Goal: Task Accomplishment & Management: Use online tool/utility

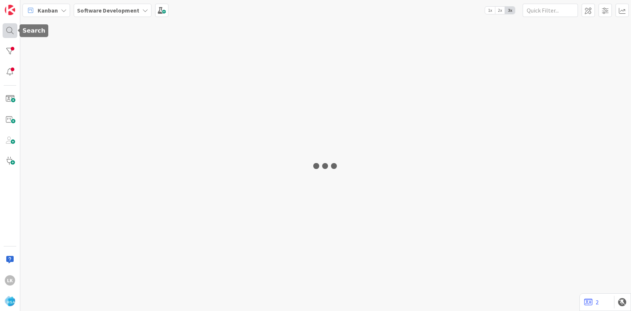
click at [8, 30] on div at bounding box center [10, 30] width 15 height 15
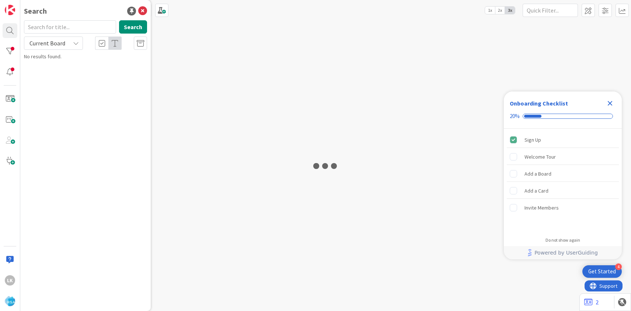
click at [49, 27] on input "text" at bounding box center [70, 26] width 92 height 13
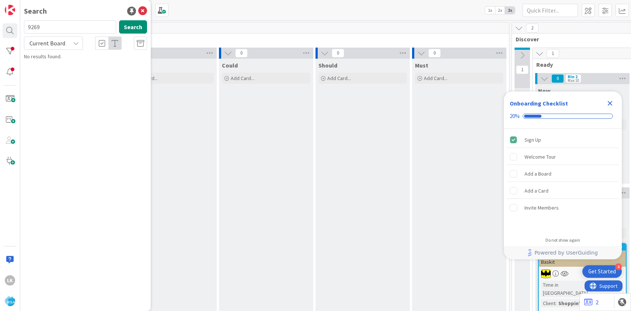
type input "9269"
click at [60, 66] on span "Cains- Upgrading to RMN for existing client" at bounding box center [98, 65] width 93 height 7
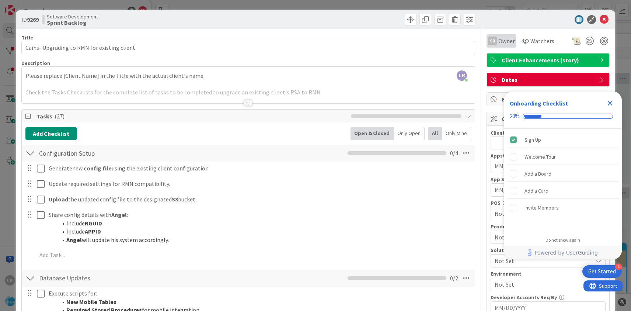
click at [505, 42] on span "Owner" at bounding box center [507, 41] width 17 height 9
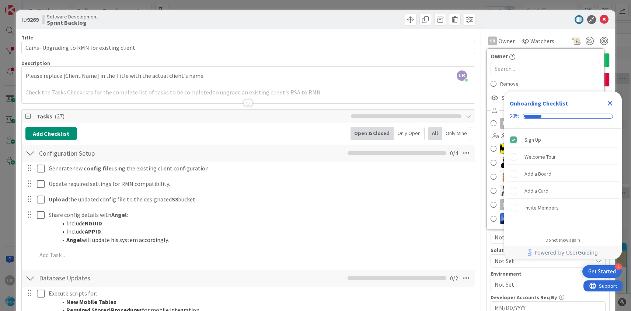
click at [614, 102] on icon "Close Checklist" at bounding box center [610, 103] width 9 height 9
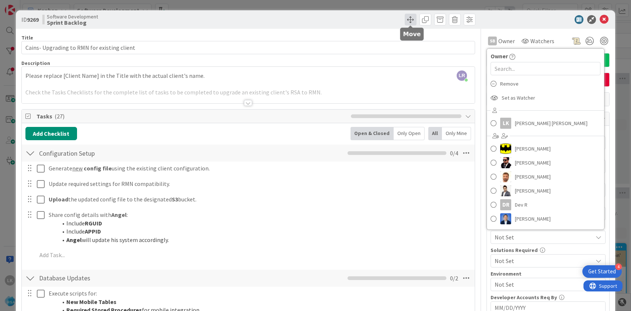
click at [412, 20] on span at bounding box center [411, 20] width 12 height 12
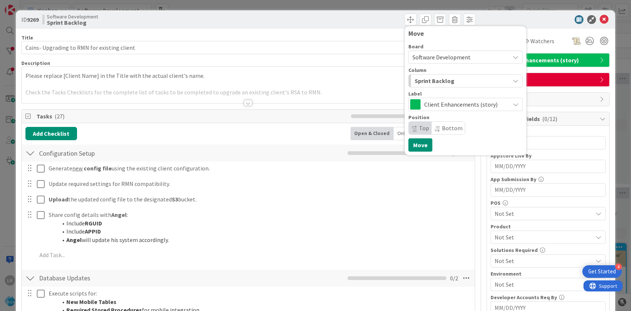
click at [430, 84] on span "Sprint Backlog" at bounding box center [435, 81] width 40 height 10
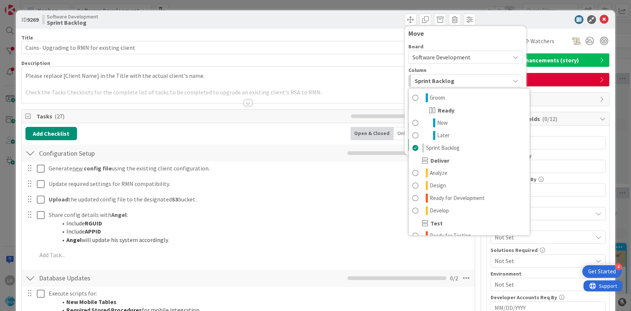
scroll to position [107, 0]
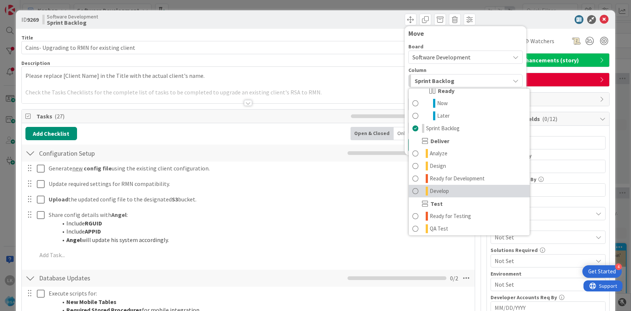
click at [439, 190] on span "Develop" at bounding box center [439, 191] width 19 height 9
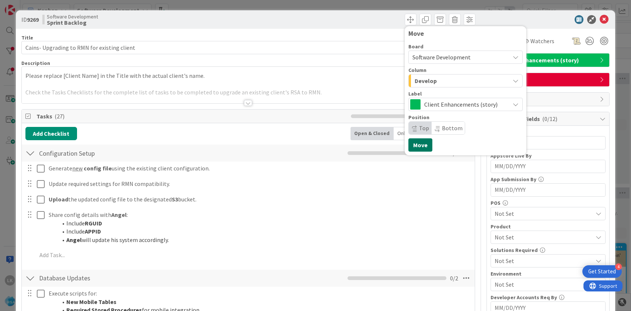
click at [421, 146] on button "Move" at bounding box center [421, 144] width 24 height 13
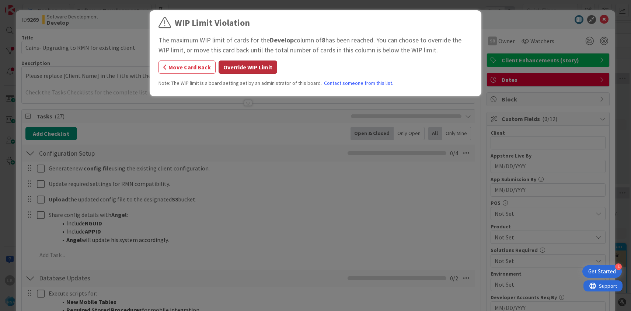
click at [255, 68] on button "Override WIP Limit" at bounding box center [248, 66] width 59 height 13
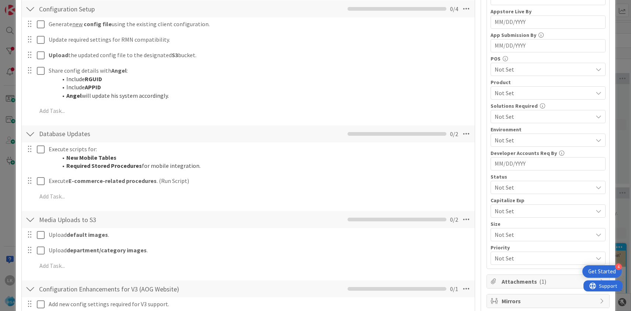
scroll to position [0, 0]
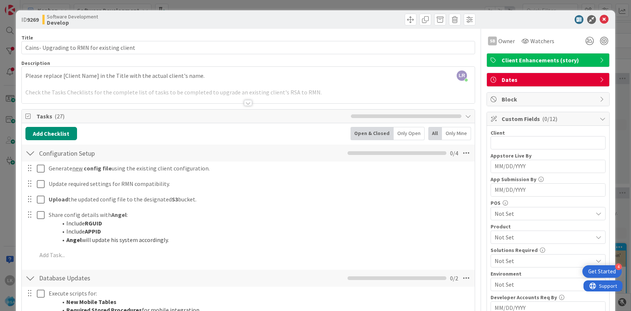
click at [331, 21] on div "Move Move" at bounding box center [362, 20] width 225 height 12
click at [605, 21] on icon at bounding box center [604, 19] width 9 height 9
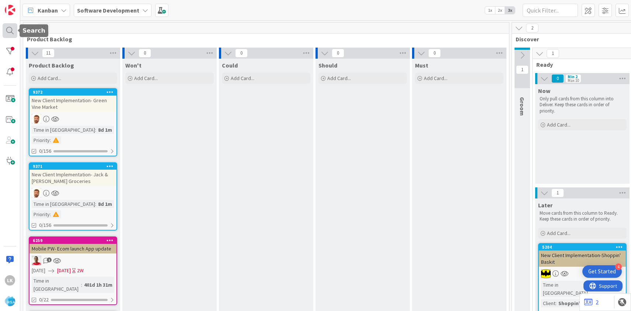
click at [13, 31] on div at bounding box center [10, 30] width 15 height 15
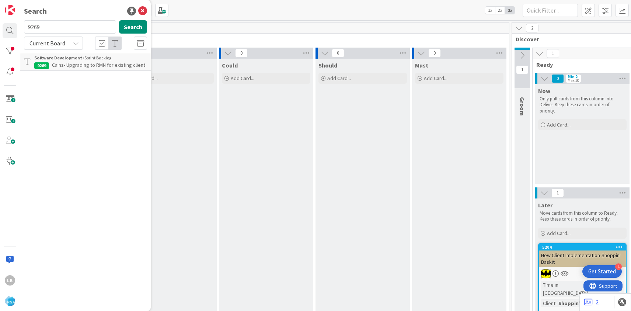
click at [62, 65] on span "Cains- Upgrading to RMN for existing client" at bounding box center [98, 65] width 93 height 7
